Goal: Task Accomplishment & Management: Manage account settings

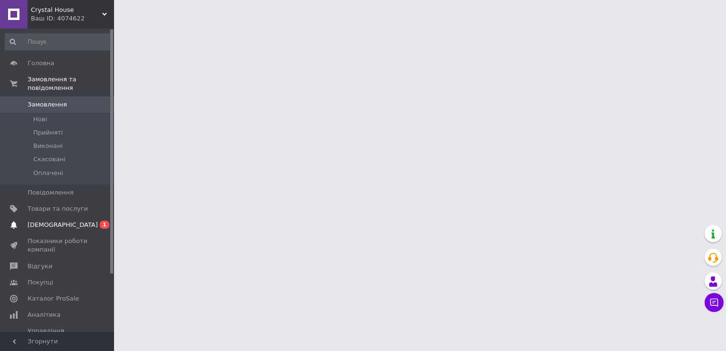
click at [49, 220] on span "[DEMOGRAPHIC_DATA]" at bounding box center [63, 224] width 70 height 9
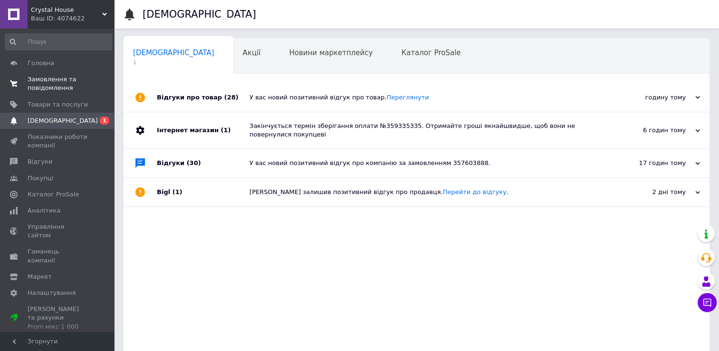
click at [49, 87] on span "Замовлення та повідомлення" at bounding box center [58, 83] width 60 height 17
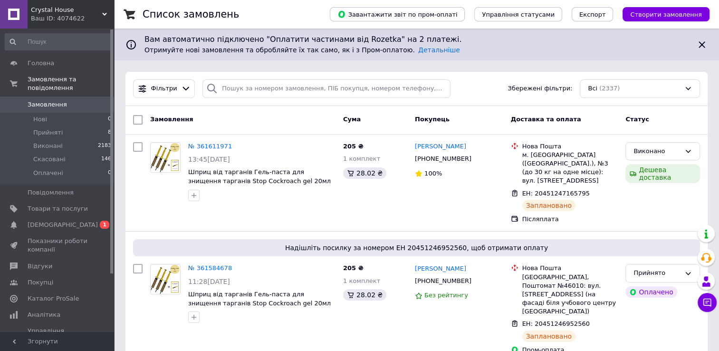
click at [84, 100] on span "Замовлення" at bounding box center [58, 104] width 60 height 9
click at [77, 220] on span "[DEMOGRAPHIC_DATA]" at bounding box center [58, 224] width 60 height 9
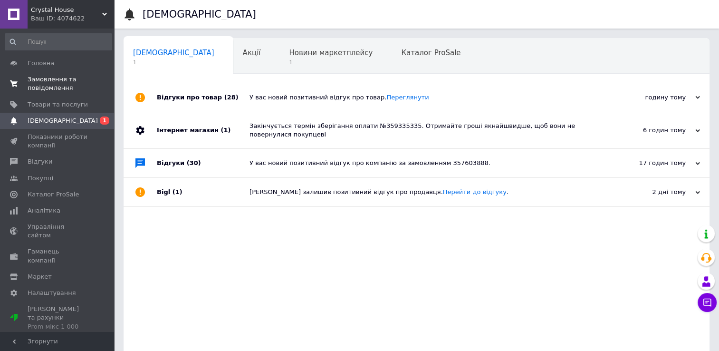
click at [77, 82] on span "Замовлення та повідомлення" at bounding box center [58, 83] width 60 height 17
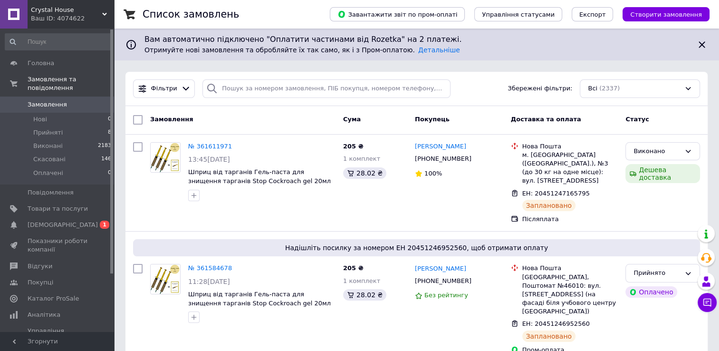
click at [37, 100] on span "Замовлення" at bounding box center [47, 104] width 39 height 9
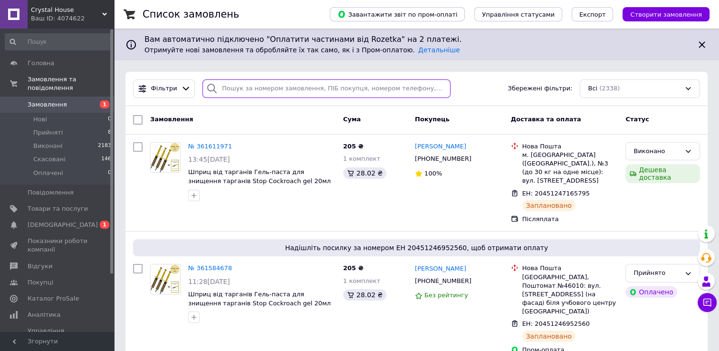
click at [295, 90] on input "search" at bounding box center [326, 88] width 248 height 19
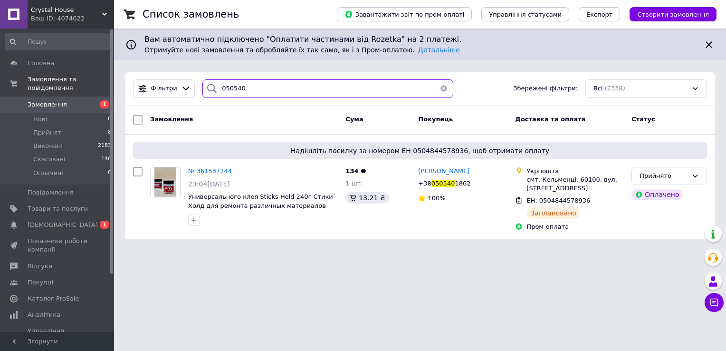
type input "050540"
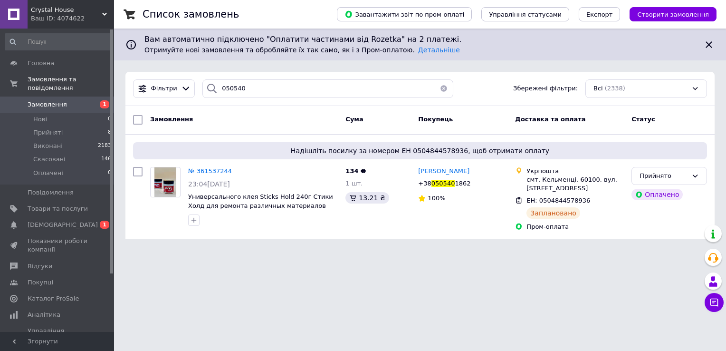
click at [80, 100] on span "Замовлення" at bounding box center [58, 104] width 60 height 9
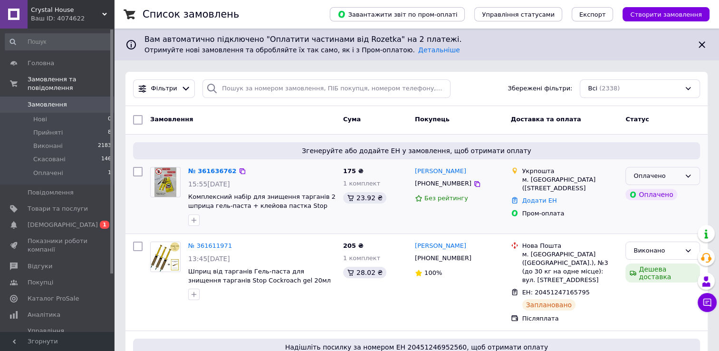
click at [652, 180] on div "Оплачено" at bounding box center [662, 176] width 75 height 19
click at [648, 192] on li "Прийнято" at bounding box center [663, 196] width 74 height 18
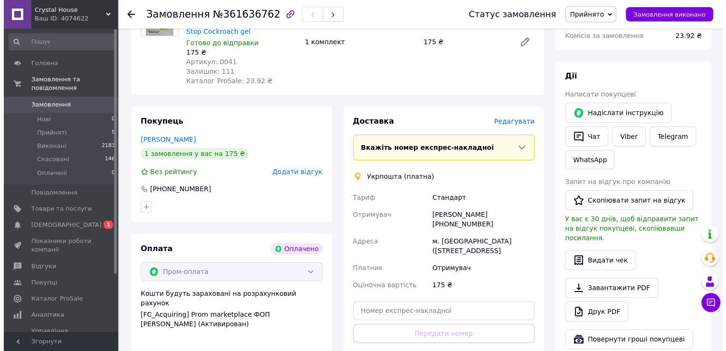
scroll to position [143, 0]
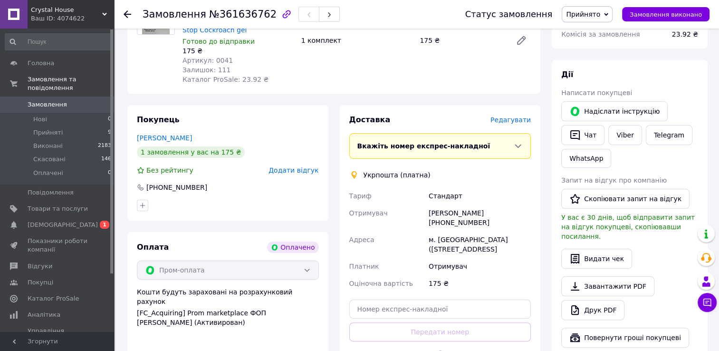
click at [510, 116] on span "Редагувати" at bounding box center [510, 120] width 40 height 8
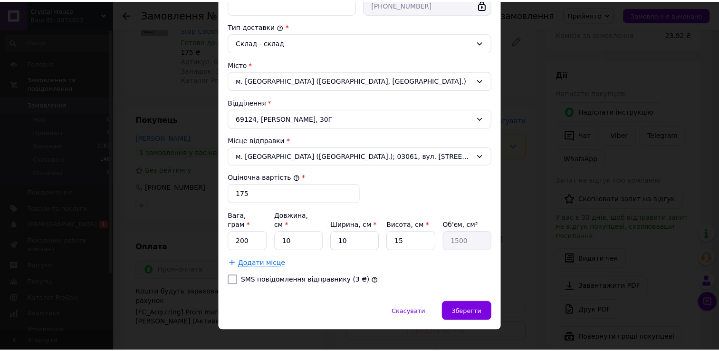
scroll to position [241, 0]
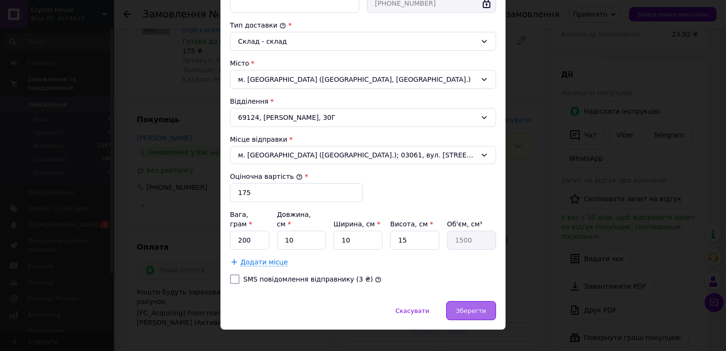
click at [475, 307] on span "Зберегти" at bounding box center [471, 310] width 30 height 7
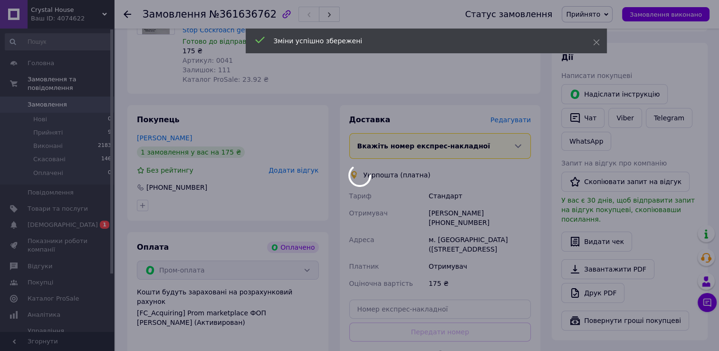
scroll to position [356, 0]
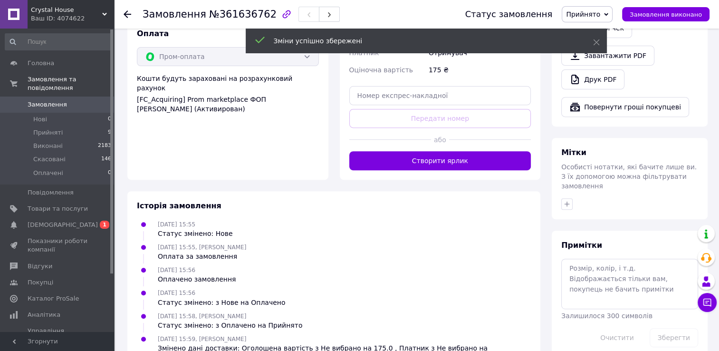
click at [427, 157] on button "Створити ярлик" at bounding box center [440, 160] width 182 height 19
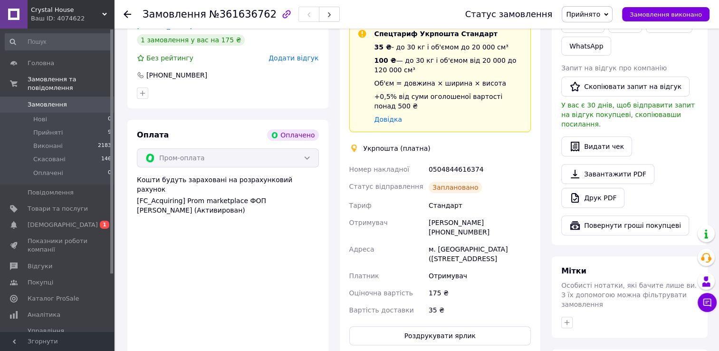
scroll to position [213, 0]
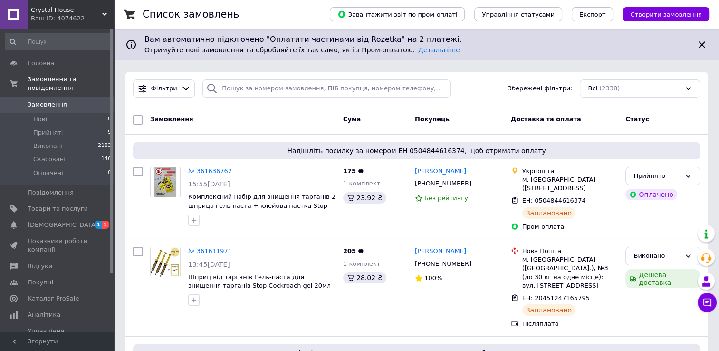
click at [43, 100] on link "Замовлення 0" at bounding box center [58, 104] width 117 height 16
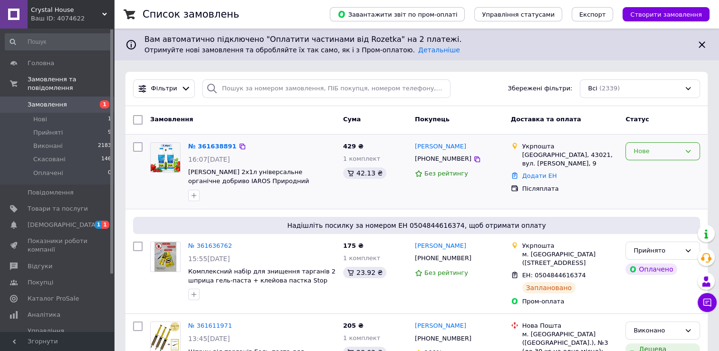
drag, startPoint x: 676, startPoint y: 143, endPoint x: 673, endPoint y: 157, distance: 14.2
click at [676, 143] on div "Нове" at bounding box center [662, 151] width 75 height 19
click at [671, 167] on li "Прийнято" at bounding box center [663, 171] width 74 height 18
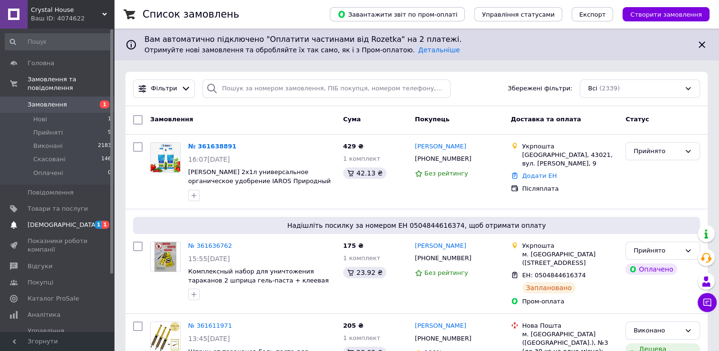
click at [69, 220] on span "[DEMOGRAPHIC_DATA]" at bounding box center [58, 224] width 60 height 9
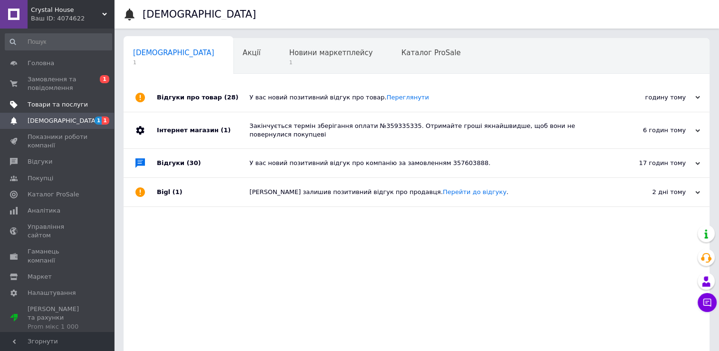
click at [56, 97] on link "Товари та послуги" at bounding box center [58, 104] width 117 height 16
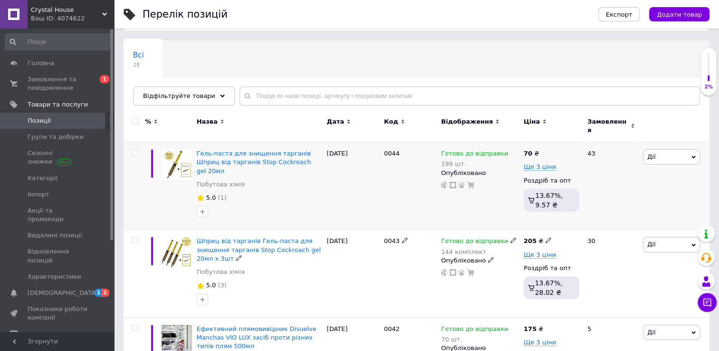
scroll to position [48, 0]
click at [57, 94] on link "Замовлення та повідомлення 0 1" at bounding box center [58, 83] width 117 height 25
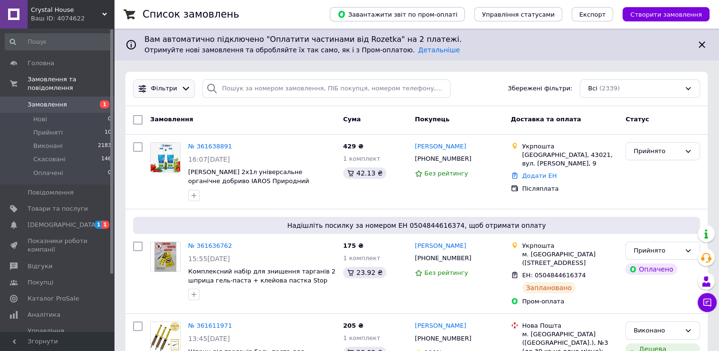
click at [162, 90] on span "Фільтри" at bounding box center [164, 88] width 26 height 9
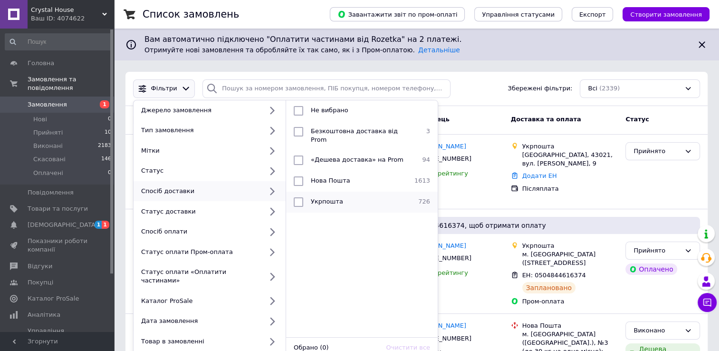
click at [338, 191] on li "Укрпошта 726" at bounding box center [362, 201] width 152 height 21
checkbox input "true"
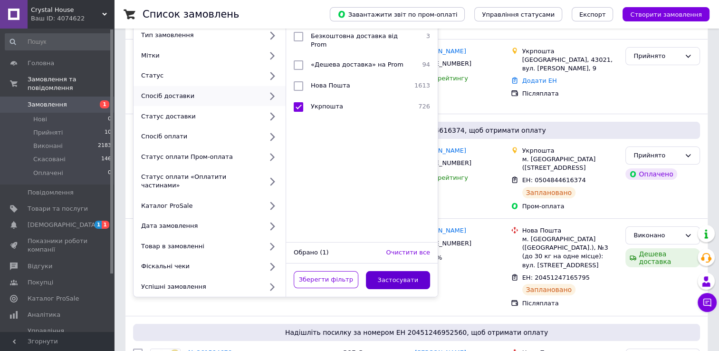
click at [401, 271] on button "Застосувати" at bounding box center [398, 280] width 65 height 19
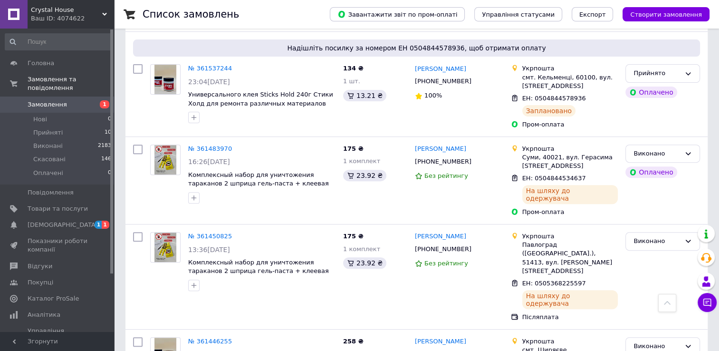
scroll to position [333, 0]
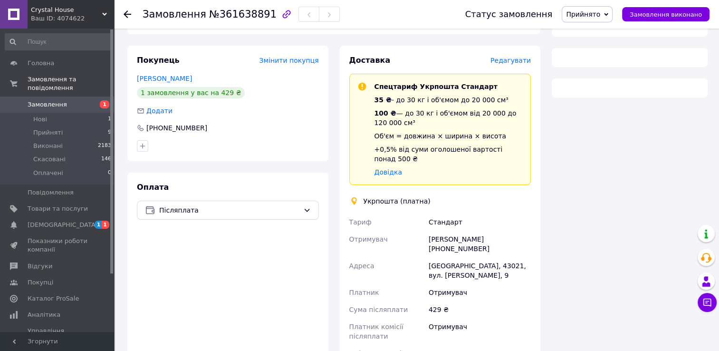
scroll to position [179, 0]
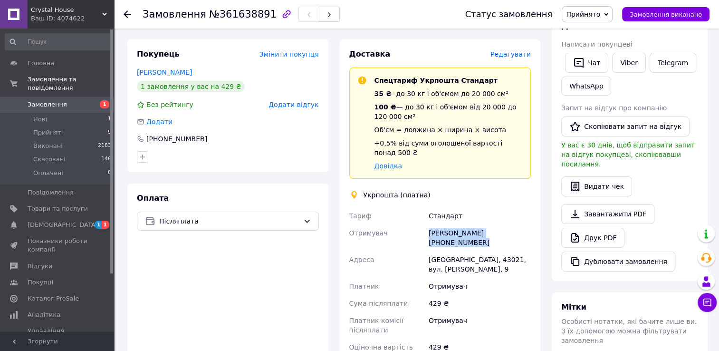
drag, startPoint x: 426, startPoint y: 222, endPoint x: 536, endPoint y: 220, distance: 109.8
click at [536, 220] on div "Доставка Редагувати Спецтариф Укрпошта Стандарт 35 ₴ - до 30 кг і об'ємом до 20…" at bounding box center [440, 247] width 201 height 417
drag, startPoint x: 536, startPoint y: 220, endPoint x: 513, endPoint y: 225, distance: 23.2
copy div "Олена Кухарчук +380506948985"
drag, startPoint x: 449, startPoint y: 240, endPoint x: 462, endPoint y: 240, distance: 13.3
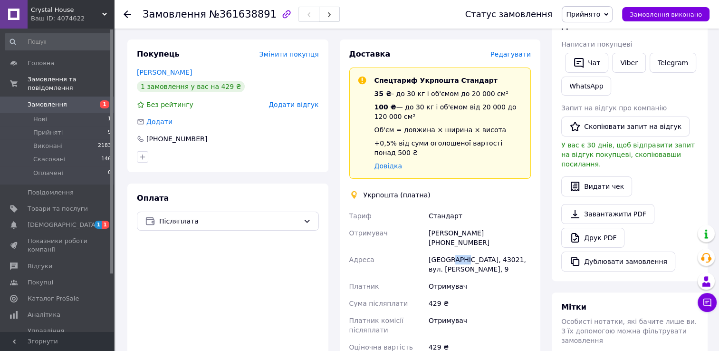
click at [462, 251] on div "Луцьк, 43021, вул. Липинського, 9" at bounding box center [480, 264] width 106 height 27
click at [454, 251] on div "[GEOGRAPHIC_DATA], 43021, вул. [PERSON_NAME], 9" at bounding box center [480, 264] width 106 height 27
drag, startPoint x: 451, startPoint y: 241, endPoint x: 468, endPoint y: 239, distance: 16.2
click at [468, 251] on div "[GEOGRAPHIC_DATA], 43021, вул. [PERSON_NAME], 9" at bounding box center [480, 264] width 106 height 27
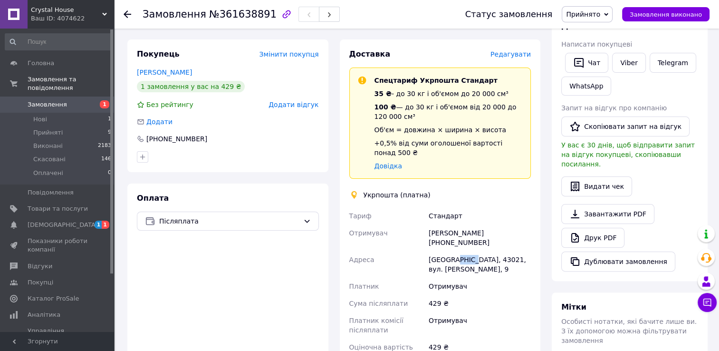
copy div "43021"
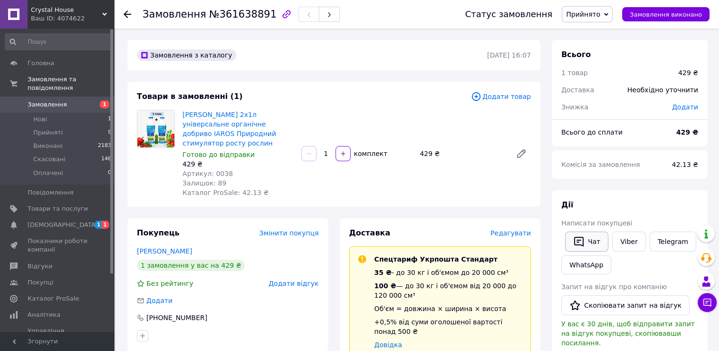
click at [574, 241] on icon "button" at bounding box center [578, 241] width 11 height 11
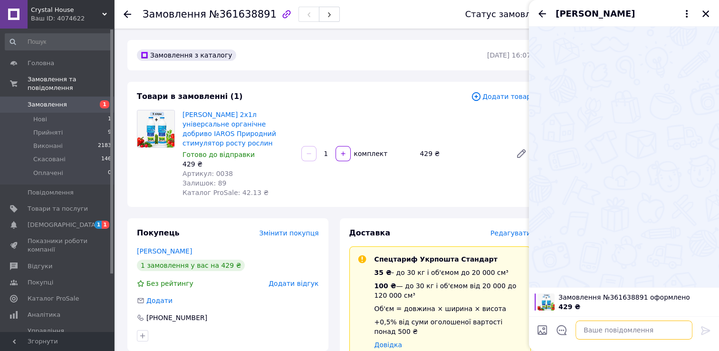
click at [626, 335] on textarea at bounding box center [633, 329] width 117 height 19
paste textarea "0505368949234"
type textarea "ттн 0505368949234"
click at [703, 326] on icon at bounding box center [705, 330] width 11 height 11
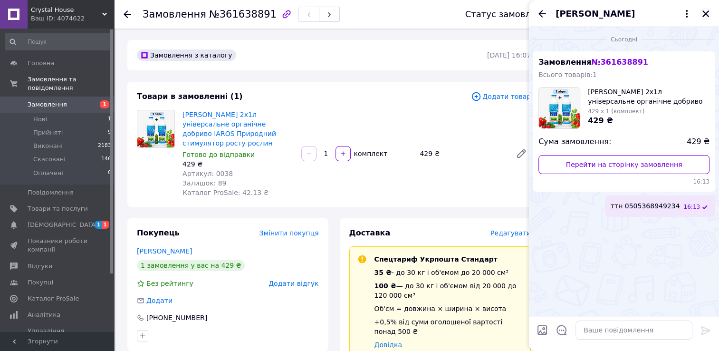
click at [704, 9] on button "Закрити" at bounding box center [705, 13] width 11 height 11
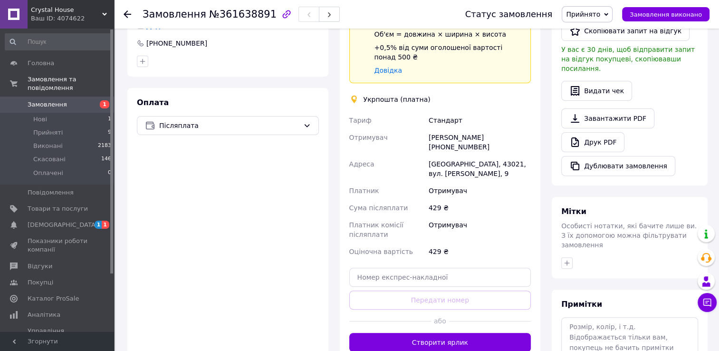
scroll to position [285, 0]
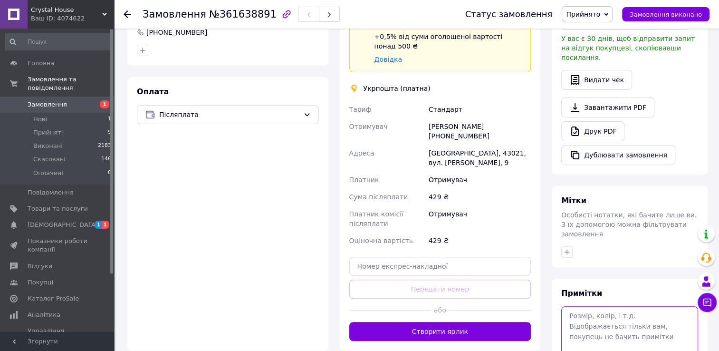
click at [614, 306] on textarea at bounding box center [629, 331] width 137 height 50
paste textarea "0505368949234"
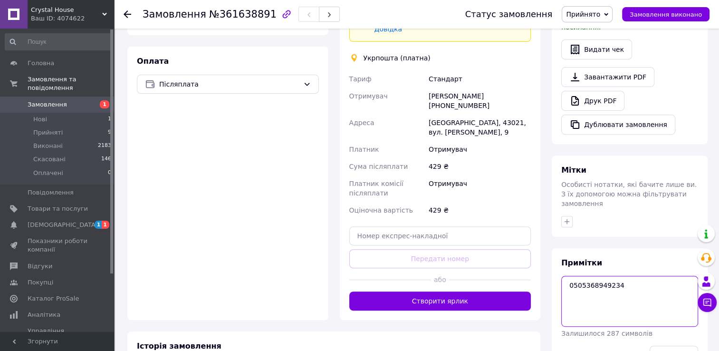
scroll to position [333, 0]
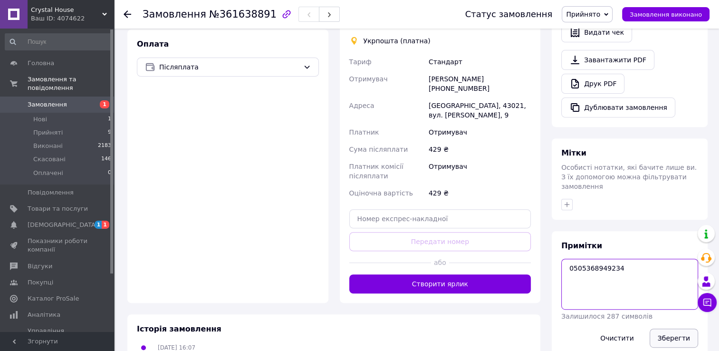
type textarea "0505368949234"
click at [663, 328] on button "Зберегти" at bounding box center [674, 337] width 48 height 19
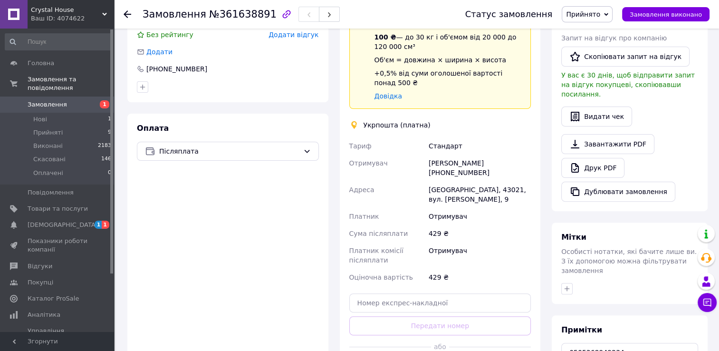
scroll to position [190, 0]
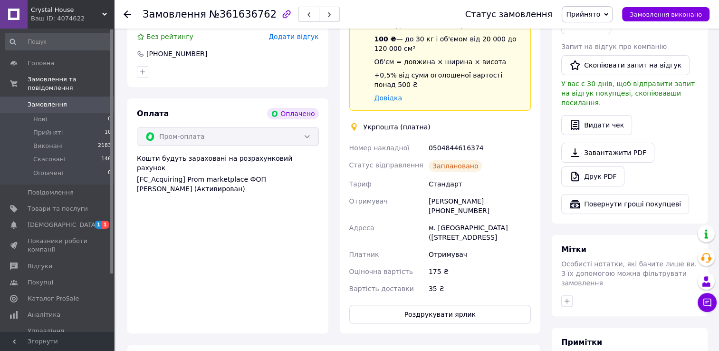
scroll to position [335, 0]
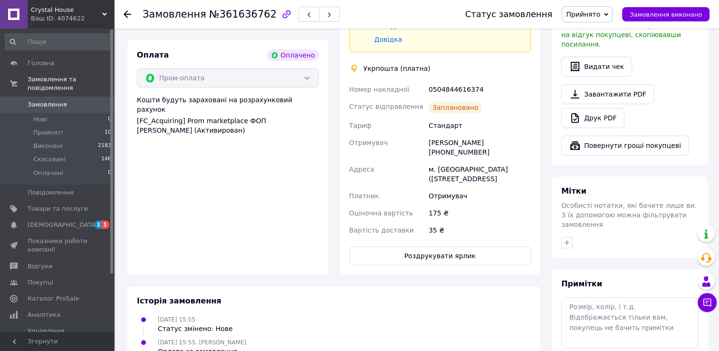
click at [428, 246] on div "Доставка Редагувати Спецтариф Укрпошта Стандарт 35 ₴ - до 30 кг і об'ємом до 20…" at bounding box center [440, 94] width 182 height 343
click at [424, 253] on button "Роздрукувати ярлик" at bounding box center [440, 255] width 182 height 19
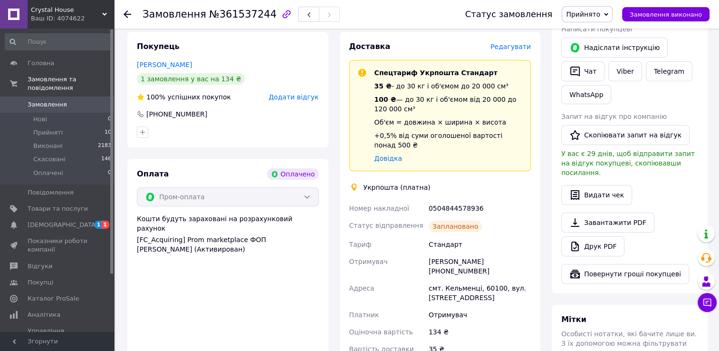
scroll to position [285, 0]
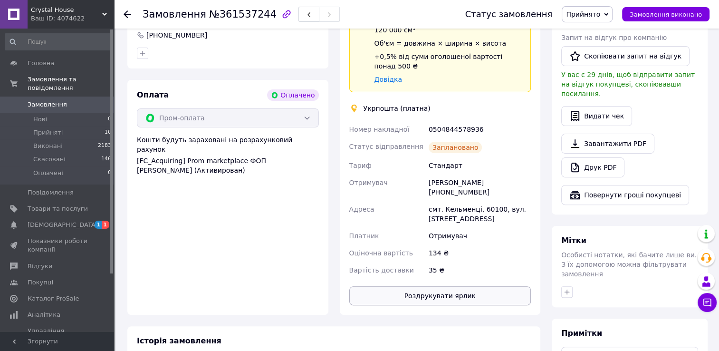
click at [430, 295] on button "Роздрукувати ярлик" at bounding box center [440, 295] width 182 height 19
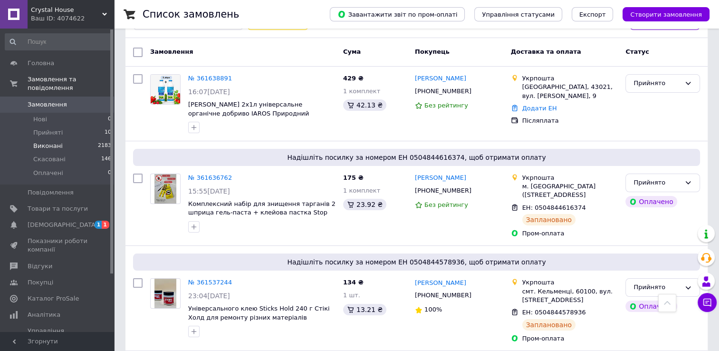
scroll to position [48, 0]
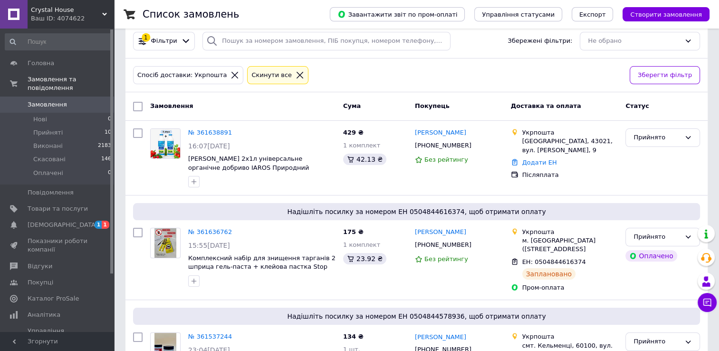
click at [56, 100] on span "Замовлення" at bounding box center [47, 104] width 39 height 9
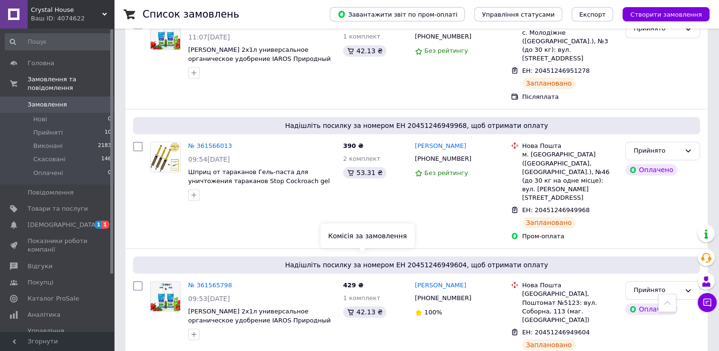
scroll to position [428, 0]
